Goal: Use online tool/utility: Utilize a website feature to perform a specific function

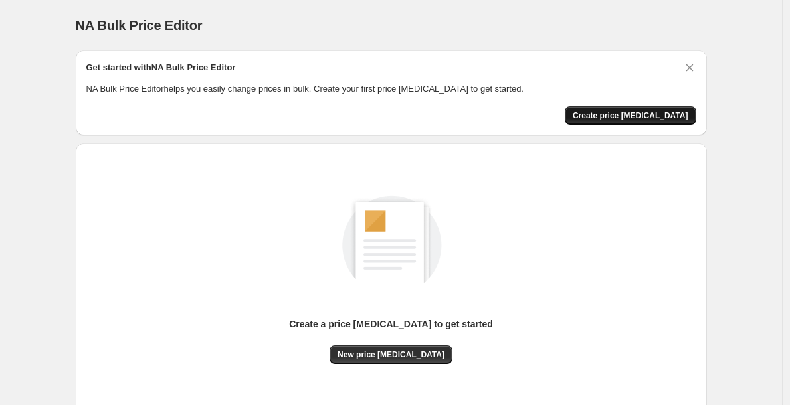
click at [644, 113] on span "Create price [MEDICAL_DATA]" at bounding box center [630, 115] width 116 height 11
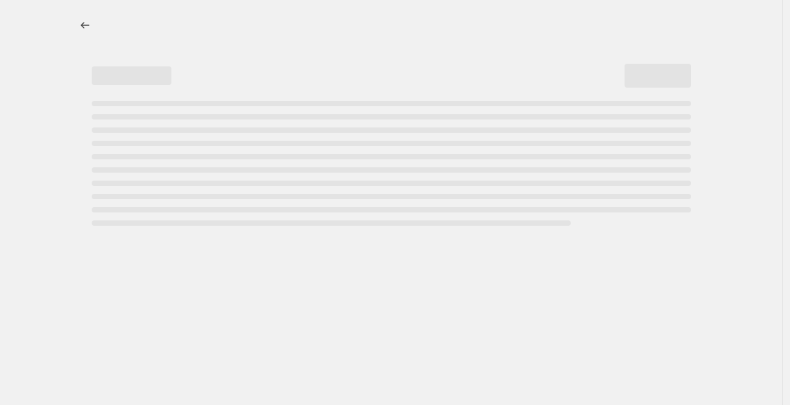
select select "percentage"
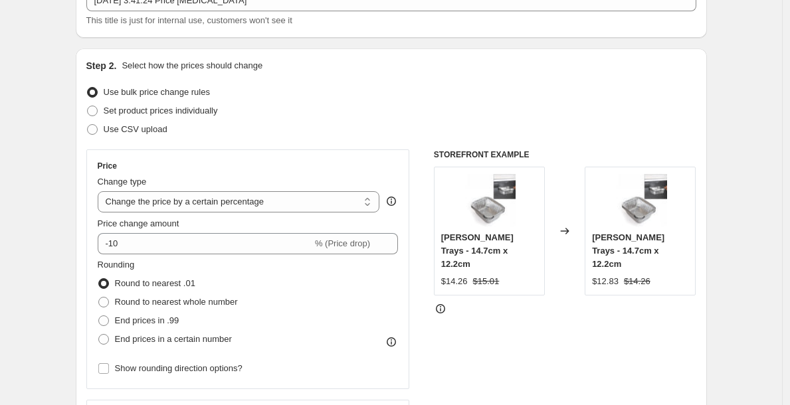
scroll to position [94, 0]
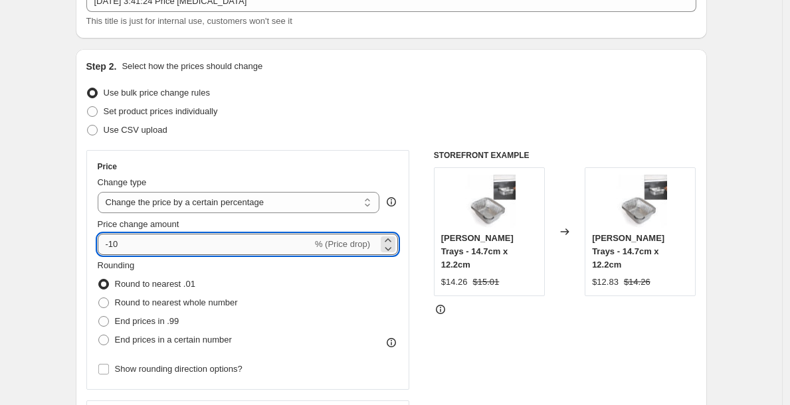
click at [226, 239] on input "-10" at bounding box center [205, 244] width 214 height 21
type input "-1"
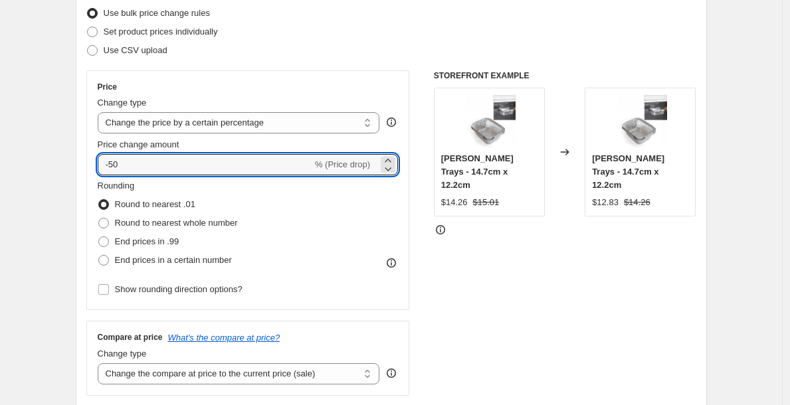
scroll to position [176, 0]
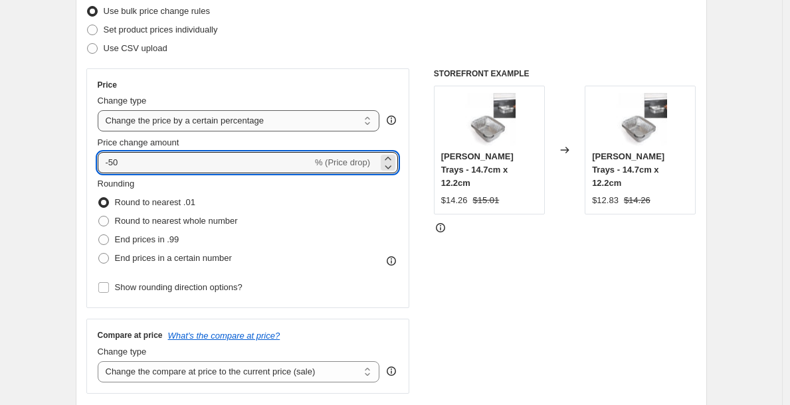
type input "-50"
click at [224, 121] on select "Change the price to a certain amount Change the price by a certain amount Chang…" at bounding box center [239, 120] width 282 height 21
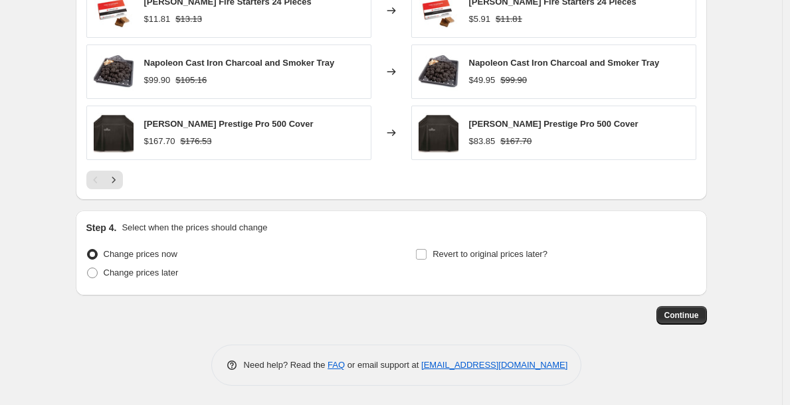
scroll to position [922, 0]
click at [680, 310] on span "Continue" at bounding box center [681, 314] width 35 height 11
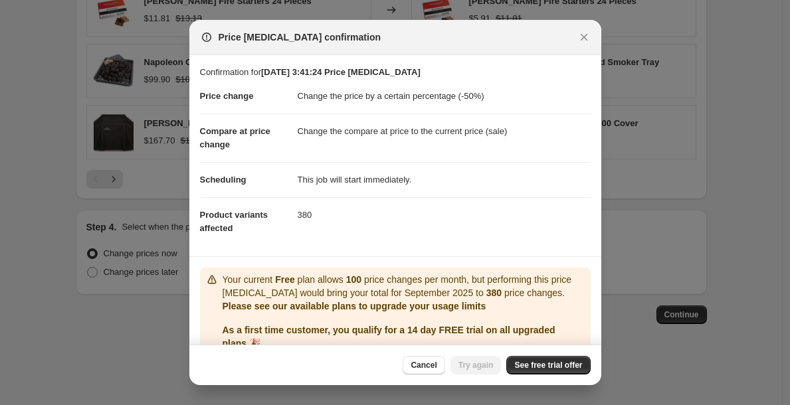
scroll to position [72, 0]
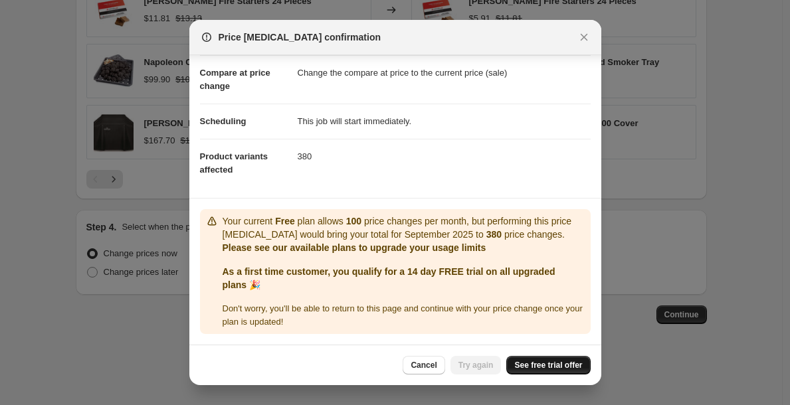
click at [533, 367] on span "See free trial offer" at bounding box center [548, 365] width 68 height 11
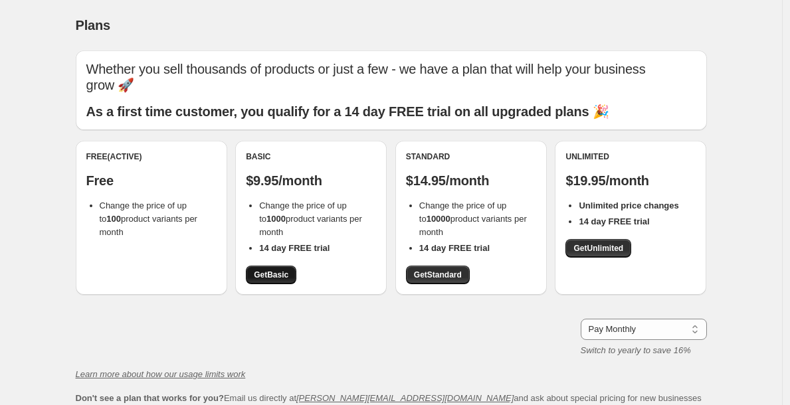
click at [283, 270] on span "Get Basic" at bounding box center [271, 275] width 35 height 11
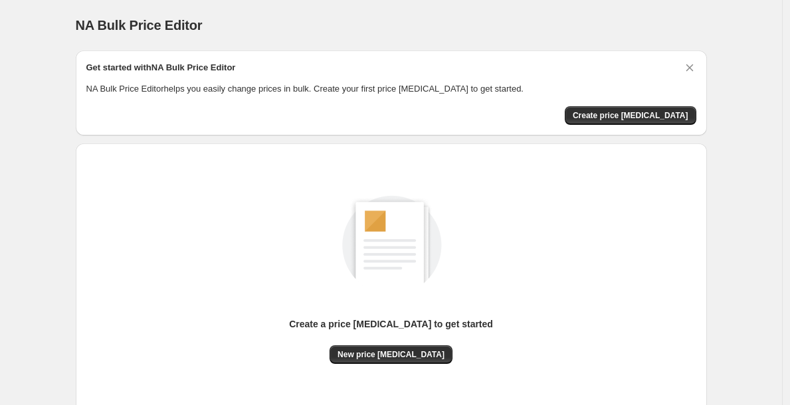
scroll to position [92, 0]
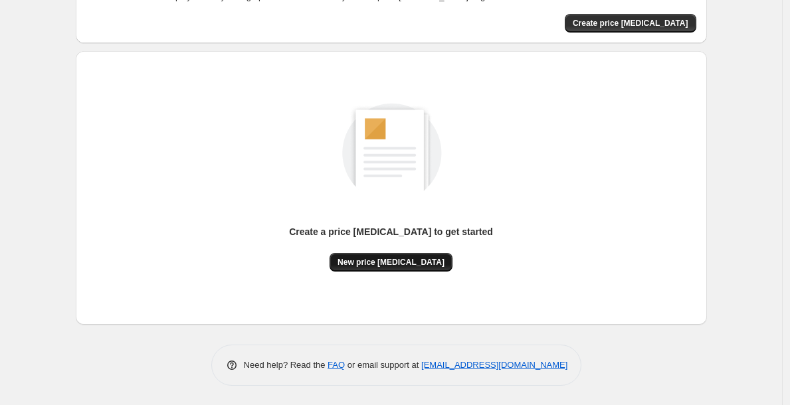
click at [410, 258] on span "New price [MEDICAL_DATA]" at bounding box center [390, 262] width 107 height 11
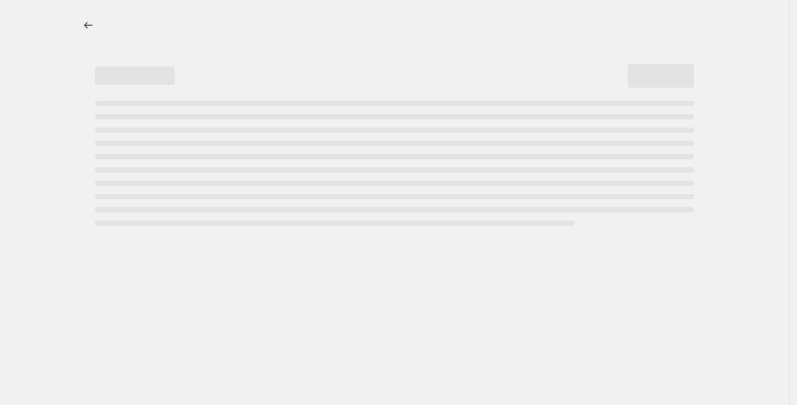
select select "percentage"
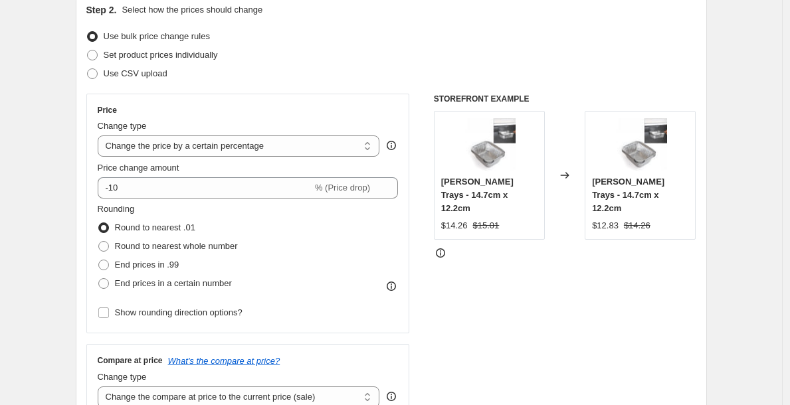
scroll to position [157, 0]
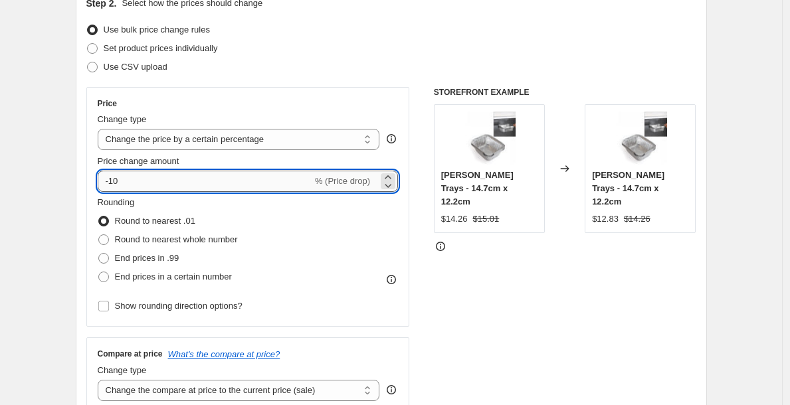
click at [215, 172] on input "-10" at bounding box center [205, 181] width 214 height 21
click at [219, 182] on input "-10" at bounding box center [205, 181] width 214 height 21
type input "-1"
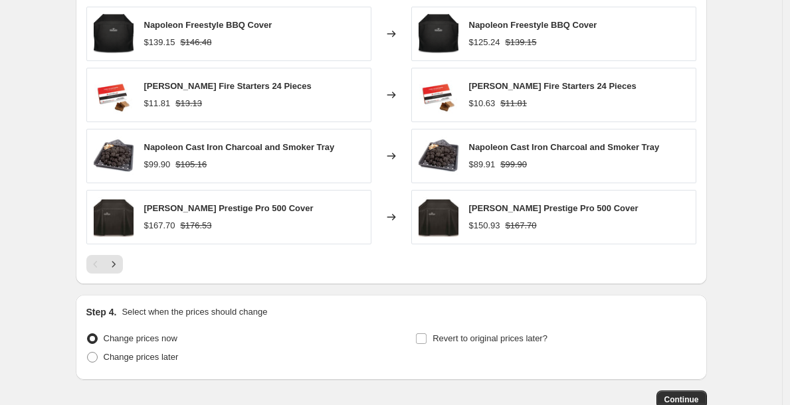
scroll to position [922, 0]
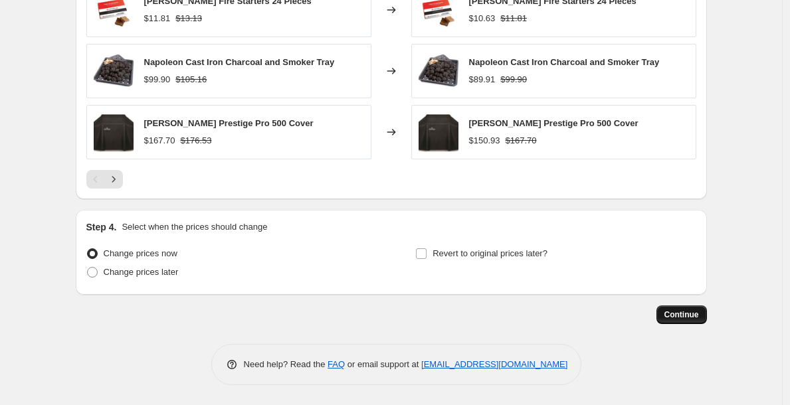
type input "-55"
click at [697, 316] on span "Continue" at bounding box center [681, 314] width 35 height 11
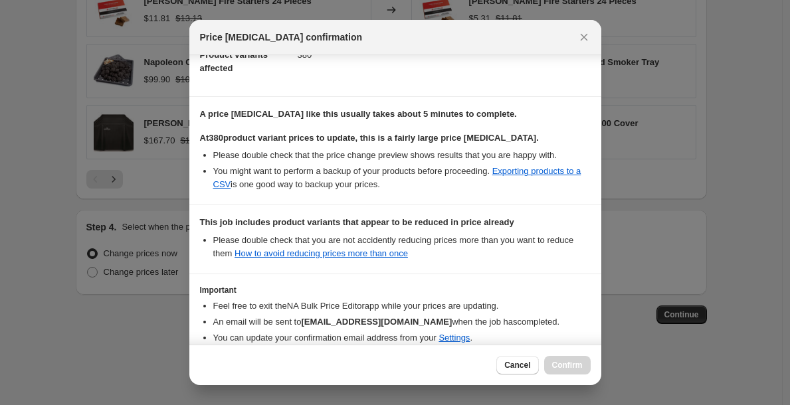
scroll to position [227, 0]
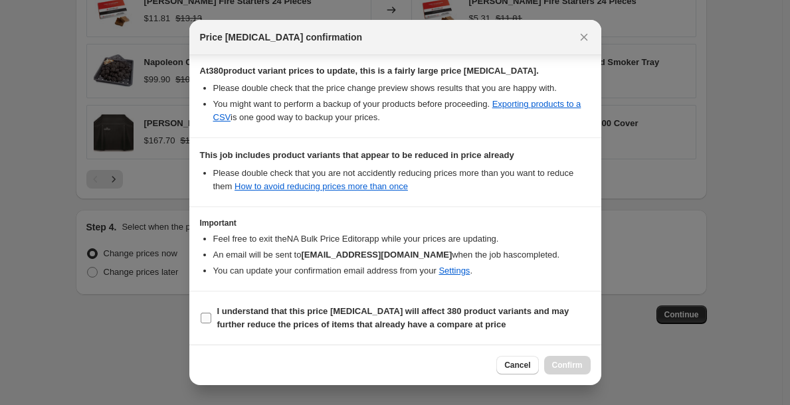
click at [278, 312] on b "I understand that this price [MEDICAL_DATA] will affect 380 product variants an…" at bounding box center [393, 317] width 352 height 23
click at [211, 313] on input "I understand that this price [MEDICAL_DATA] will affect 380 product variants an…" at bounding box center [206, 318] width 11 height 11
checkbox input "true"
click at [561, 360] on span "Confirm" at bounding box center [567, 365] width 31 height 11
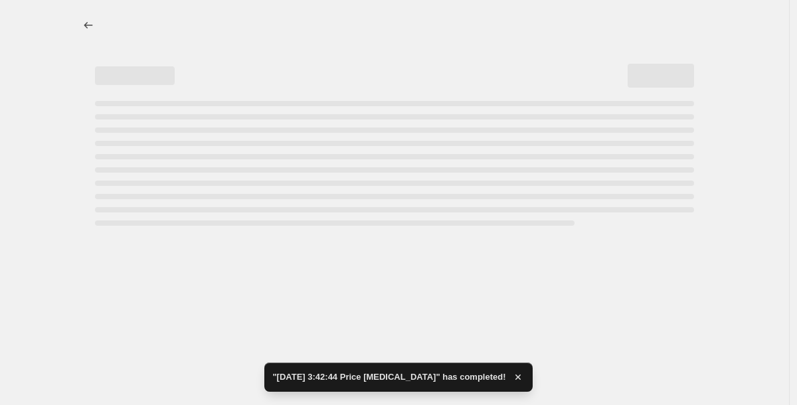
select select "percentage"
